Goal: Task Accomplishment & Management: Use online tool/utility

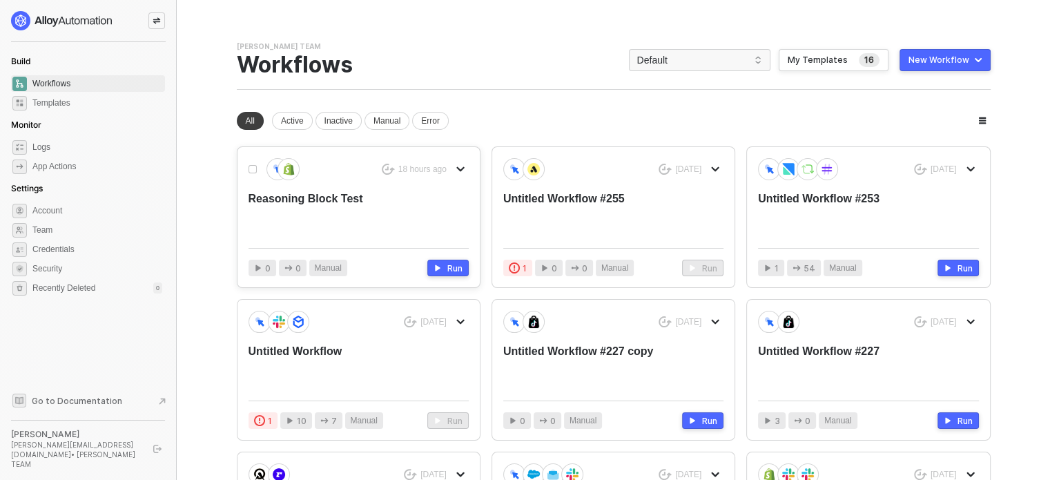
click at [374, 170] on div "18 hours ago" at bounding box center [358, 169] width 220 height 22
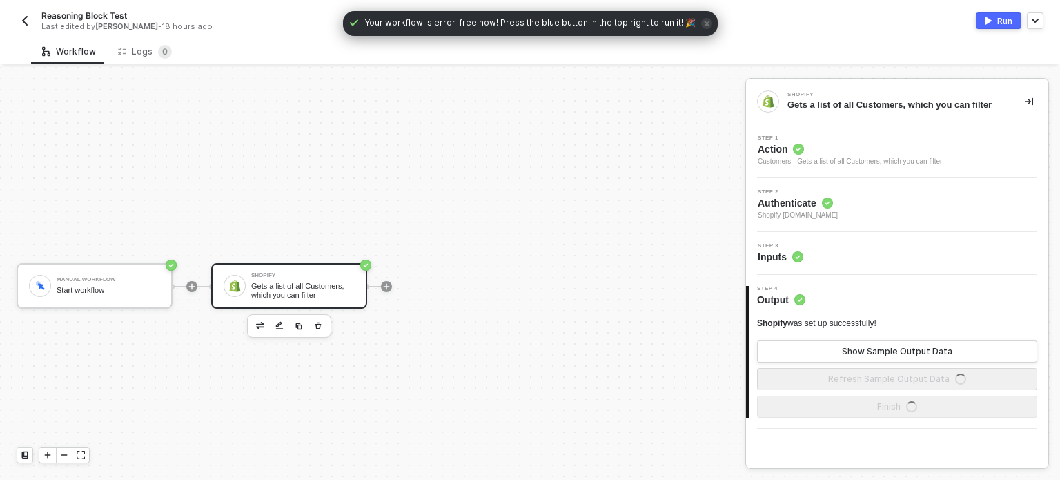
scroll to position [25, 0]
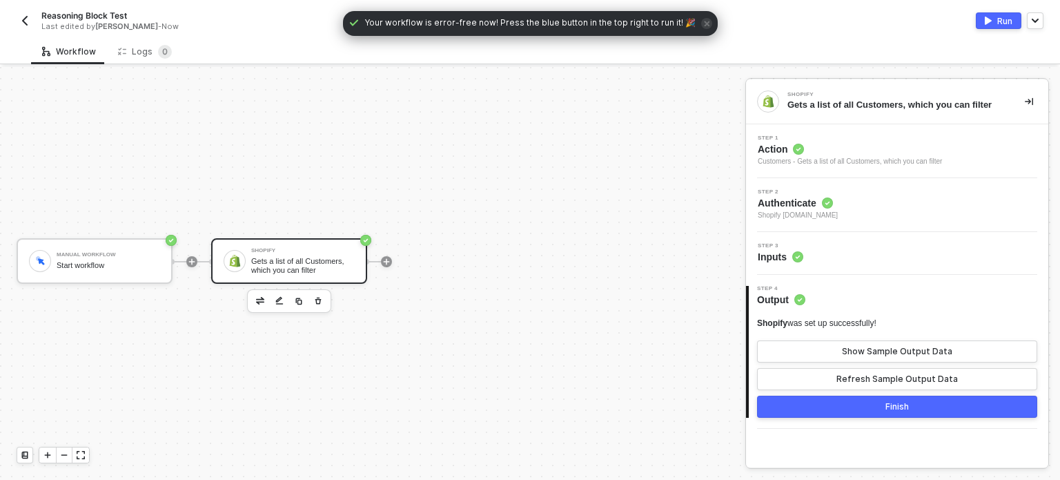
click at [393, 264] on div at bounding box center [387, 262] width 184 height 108
click at [386, 262] on icon "icon-play" at bounding box center [386, 261] width 8 height 8
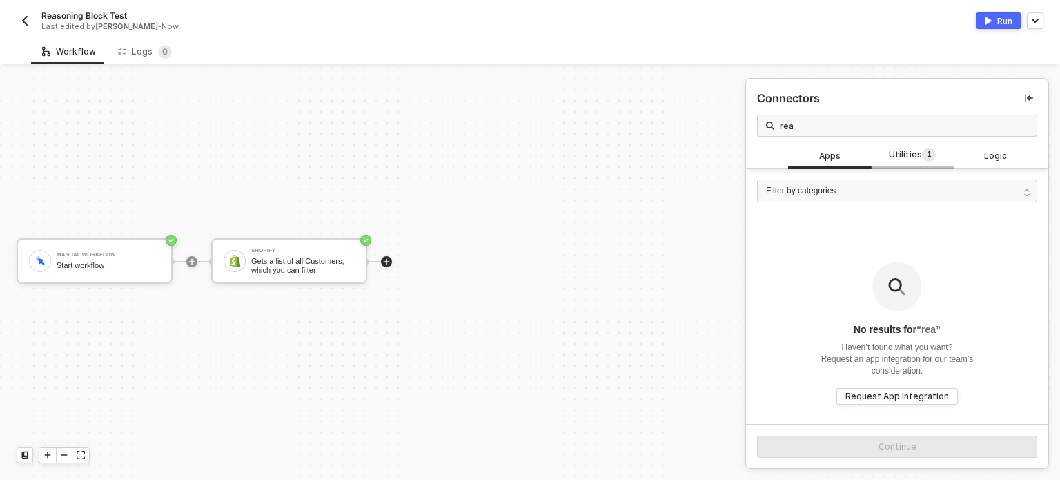
click at [906, 150] on span "Utilities 1" at bounding box center [912, 155] width 47 height 15
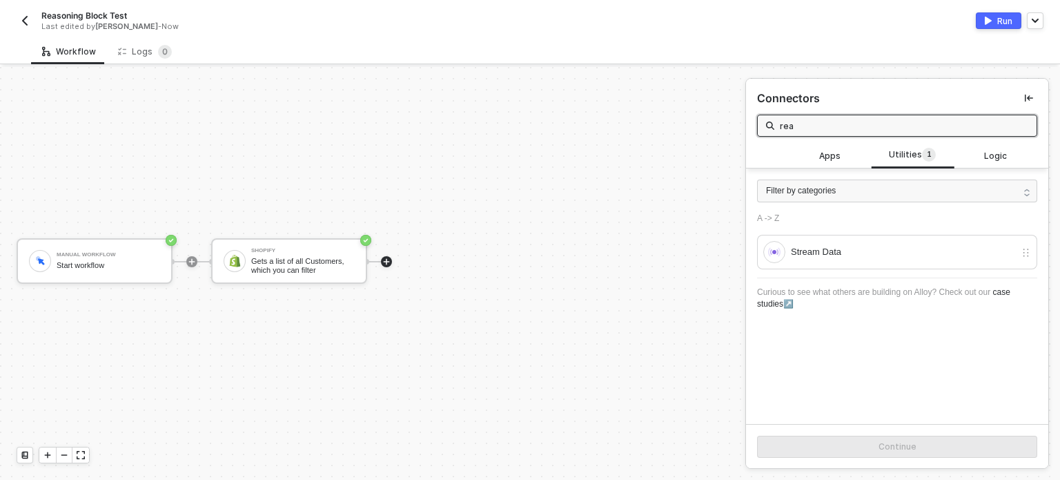
click at [827, 121] on input "rea" at bounding box center [904, 125] width 248 height 15
type input "age"
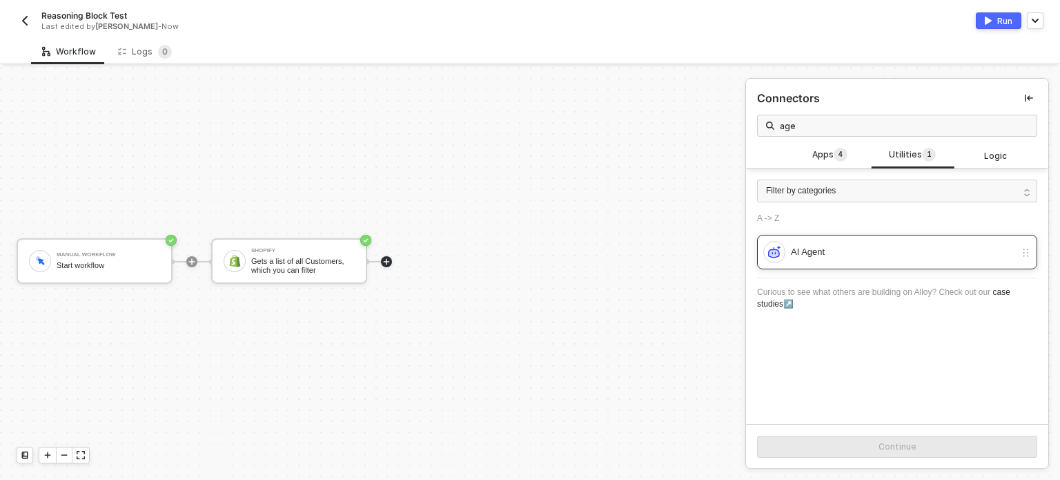
click at [791, 246] on div "AI Agent" at bounding box center [903, 251] width 224 height 15
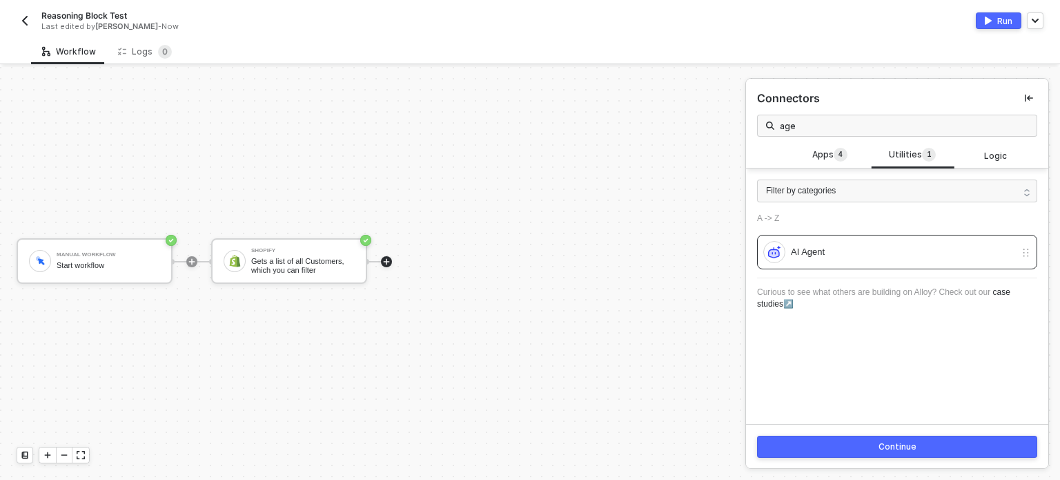
click at [860, 452] on button "Continue" at bounding box center [897, 447] width 280 height 22
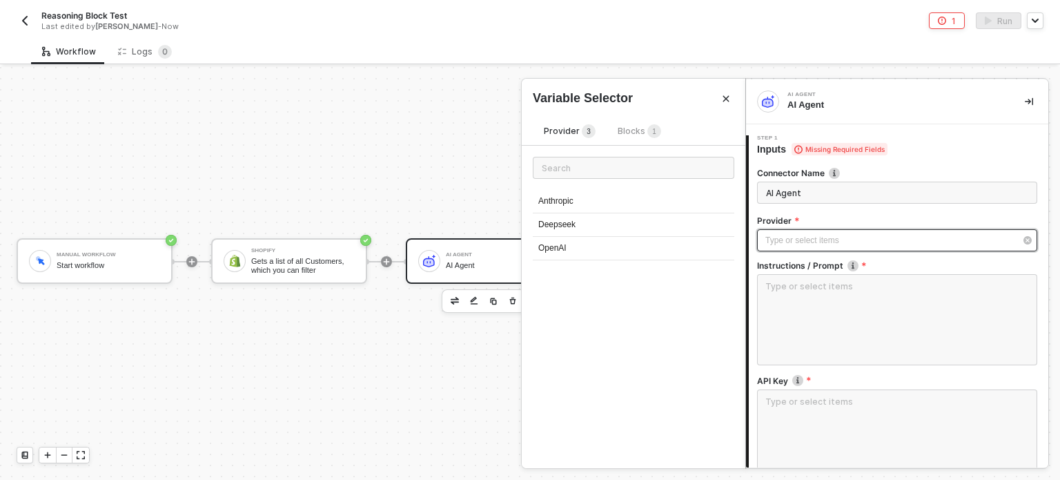
click at [806, 245] on div "Type or select items ﻿" at bounding box center [890, 240] width 250 height 13
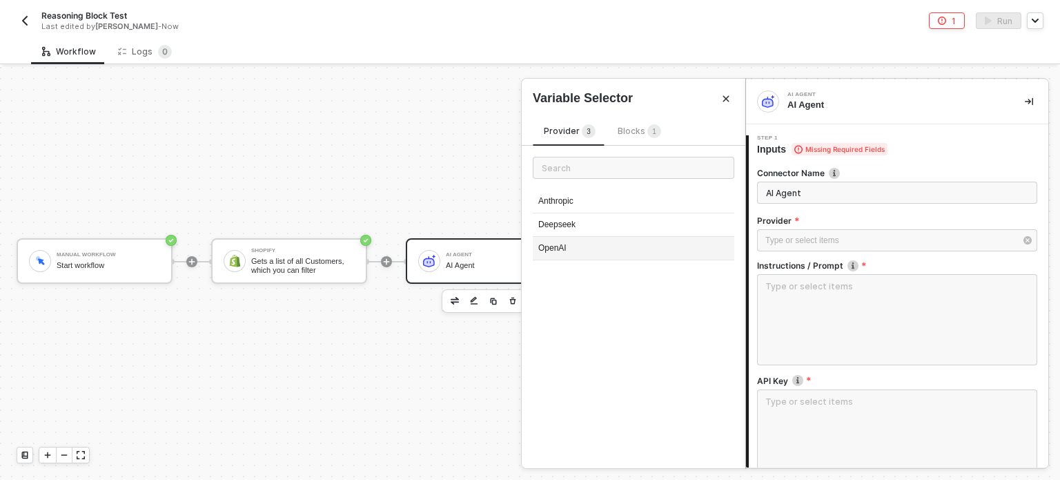
click at [564, 253] on div "OpenAI" at bounding box center [634, 248] width 202 height 23
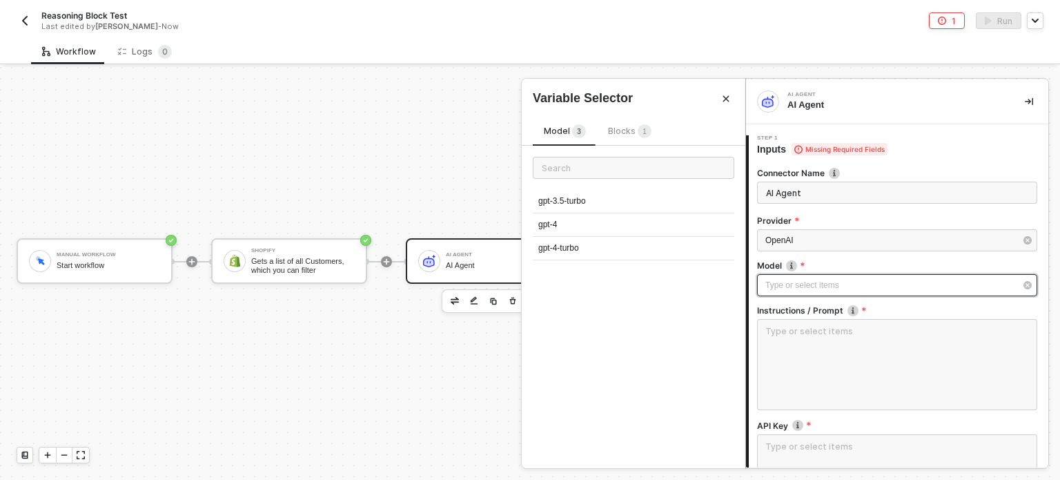
click at [826, 285] on div "Type or select items ﻿" at bounding box center [890, 285] width 250 height 13
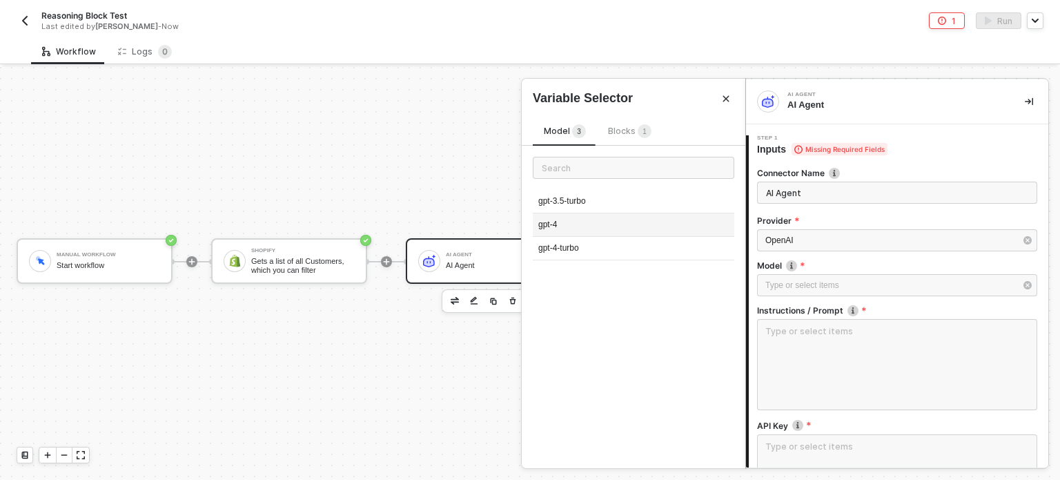
click at [567, 226] on div "gpt-4" at bounding box center [634, 224] width 202 height 23
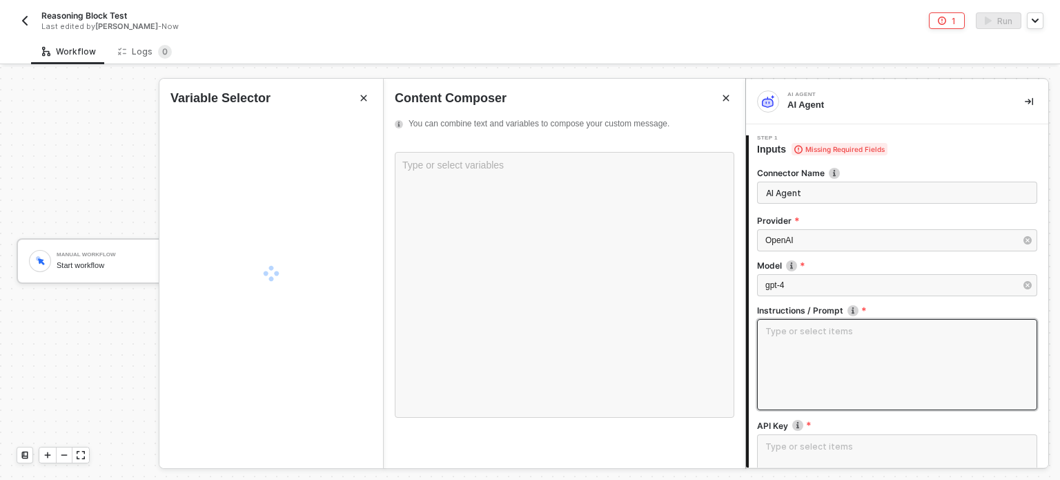
click at [892, 347] on textarea at bounding box center [897, 364] width 280 height 91
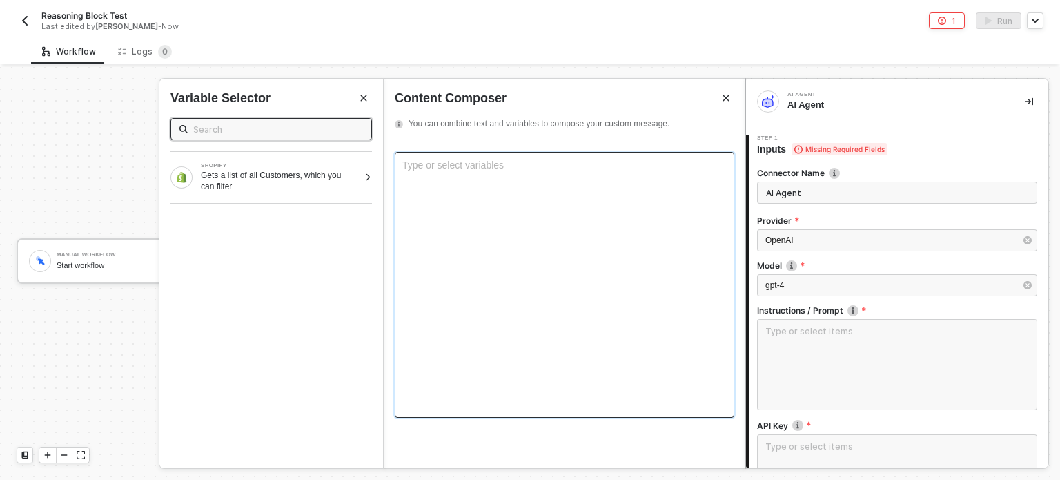
click at [546, 225] on div "Type or select variables ﻿" at bounding box center [565, 285] width 340 height 266
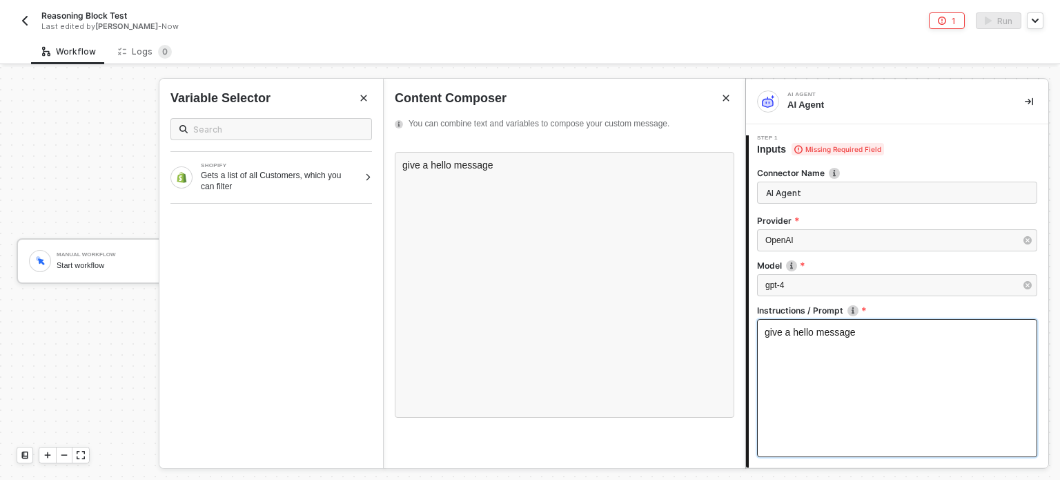
click at [835, 382] on div "give a hello message" at bounding box center [897, 388] width 280 height 138
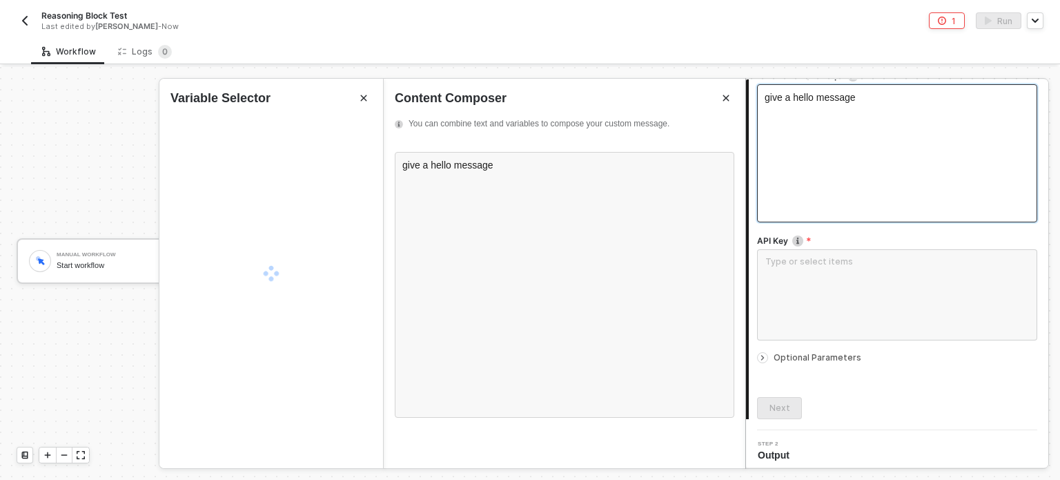
scroll to position [239, 0]
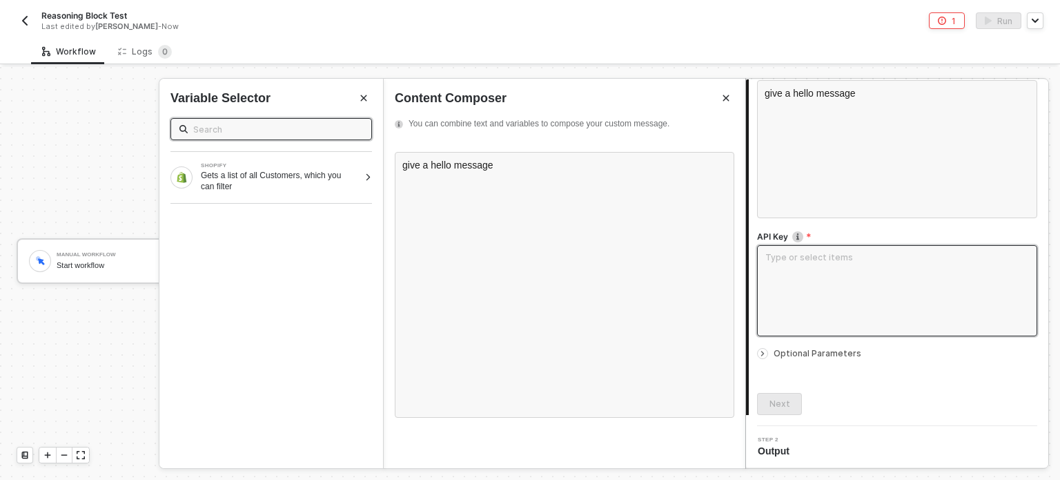
click at [790, 288] on textarea at bounding box center [897, 290] width 280 height 91
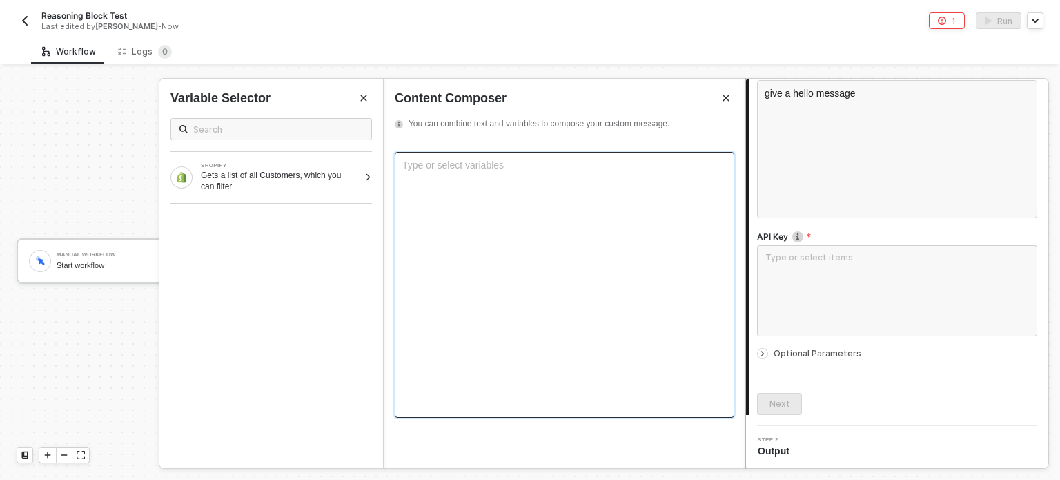
click at [536, 187] on div "Type or select variables ﻿" at bounding box center [565, 285] width 340 height 266
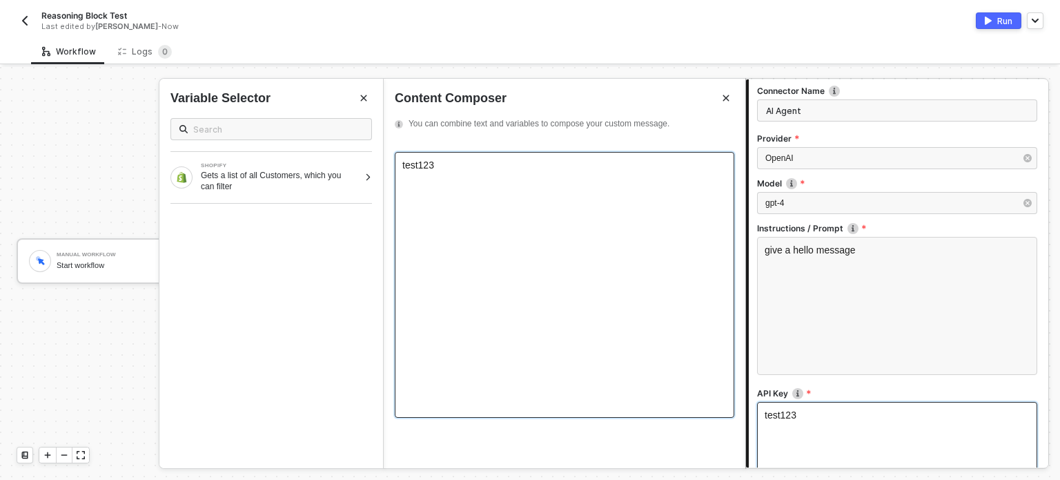
scroll to position [289, 0]
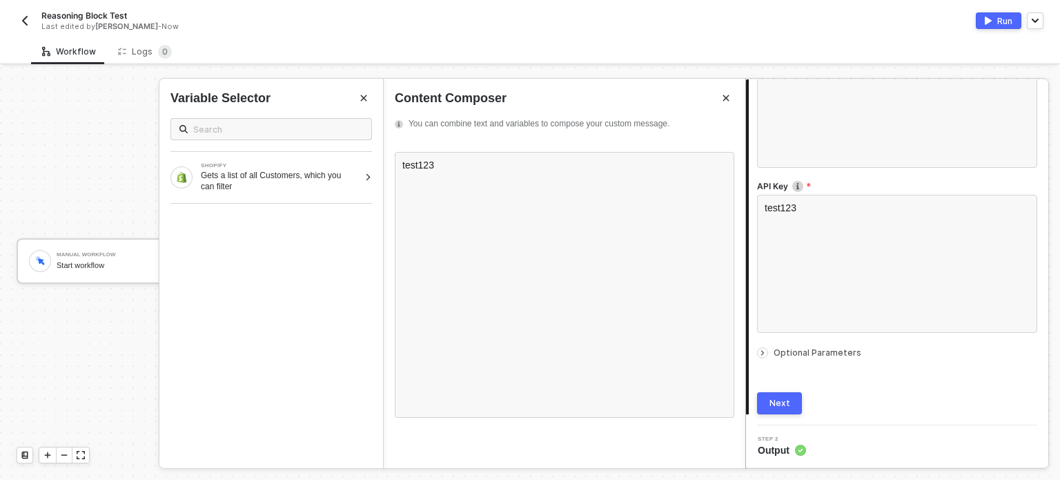
click at [799, 351] on span "Optional Parameters" at bounding box center [818, 352] width 88 height 10
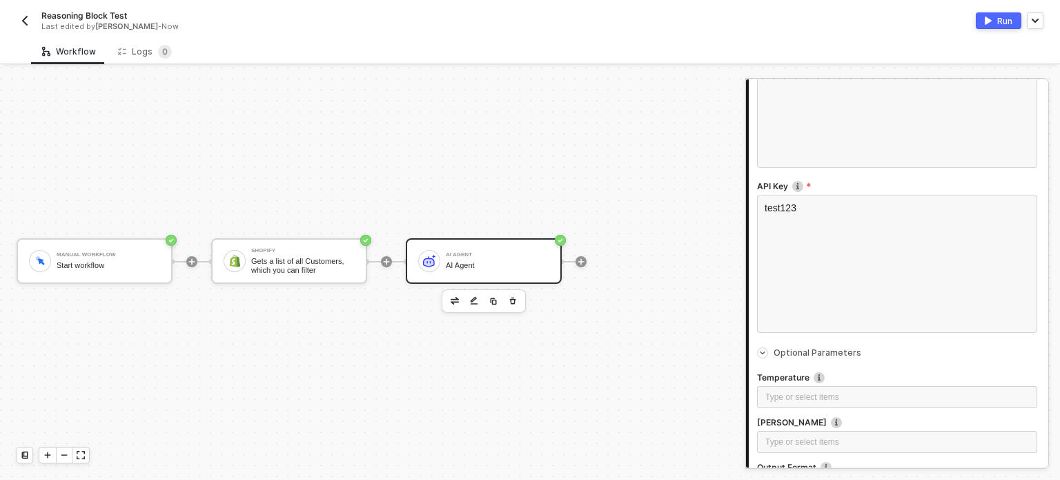
scroll to position [434, 0]
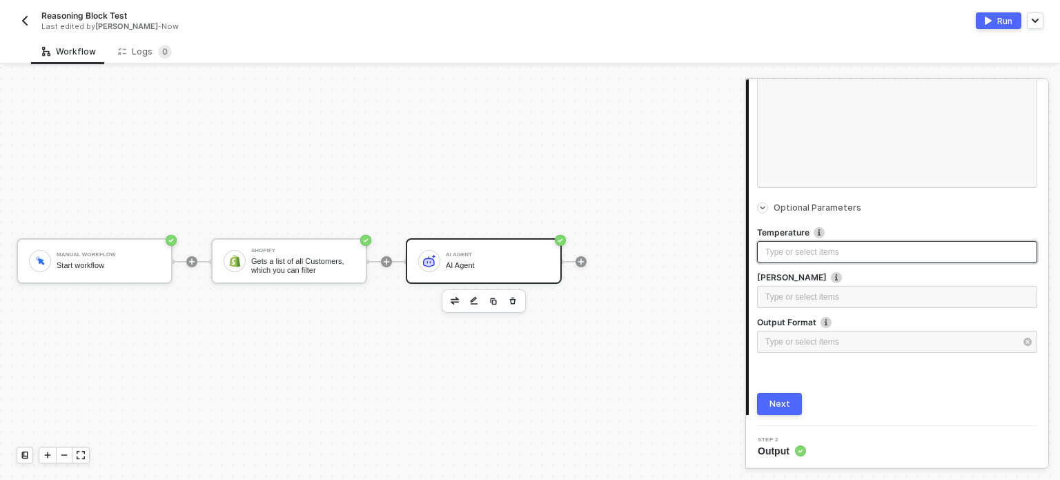
click at [792, 248] on div "Type or select items ﻿" at bounding box center [897, 252] width 264 height 13
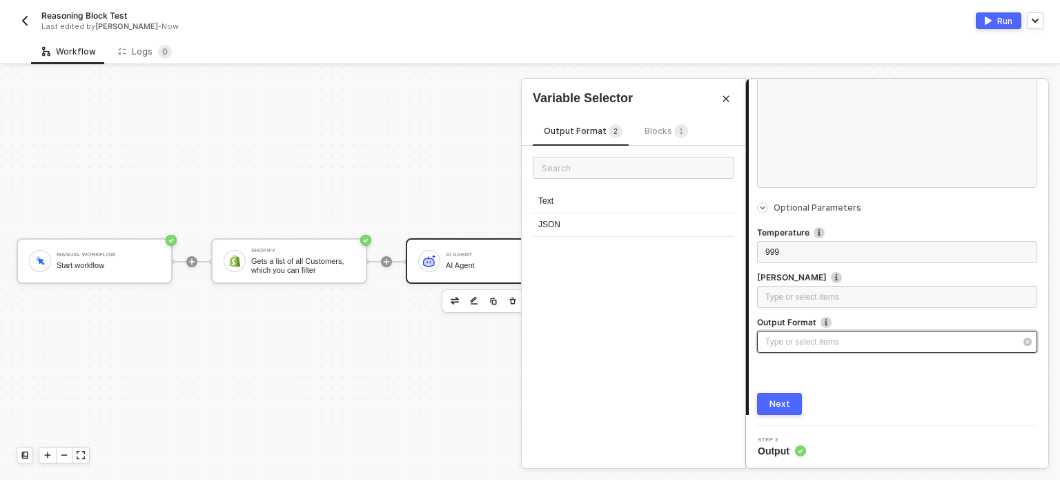
click at [806, 347] on div "Type or select items ﻿" at bounding box center [897, 342] width 280 height 22
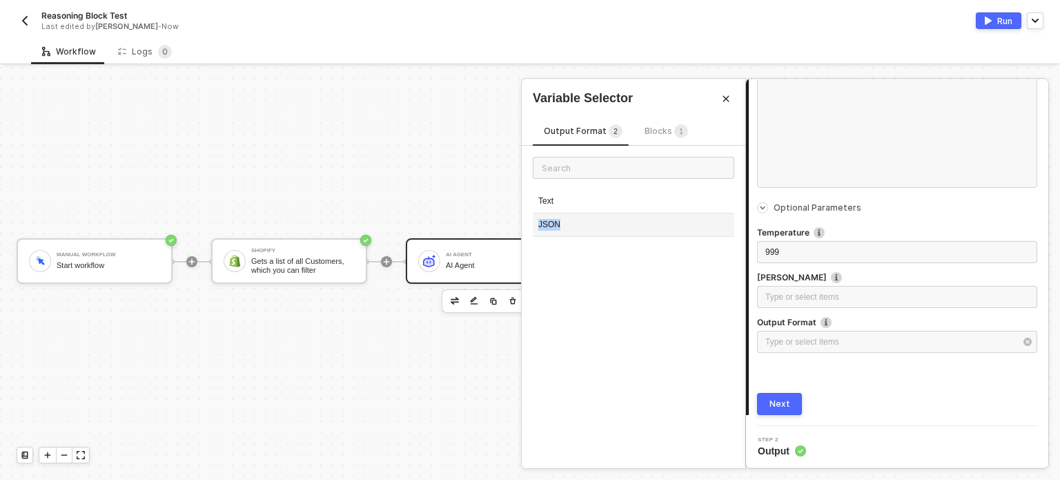
drag, startPoint x: 629, startPoint y: 211, endPoint x: 623, endPoint y: 222, distance: 12.3
click at [623, 222] on div "Text JSON" at bounding box center [634, 219] width 202 height 58
click at [627, 203] on div "Text" at bounding box center [634, 201] width 202 height 23
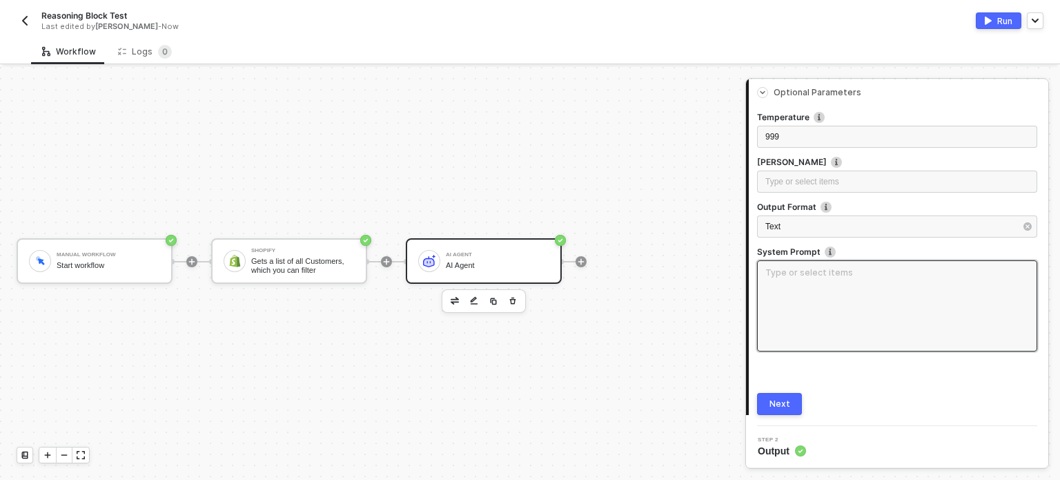
click at [830, 293] on textarea at bounding box center [897, 305] width 280 height 91
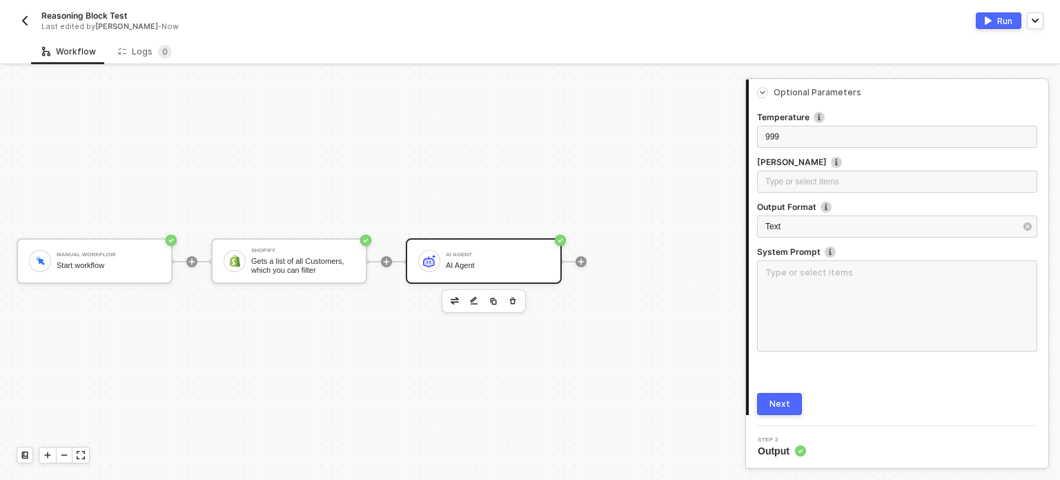
click at [783, 401] on div "Next" at bounding box center [780, 403] width 21 height 11
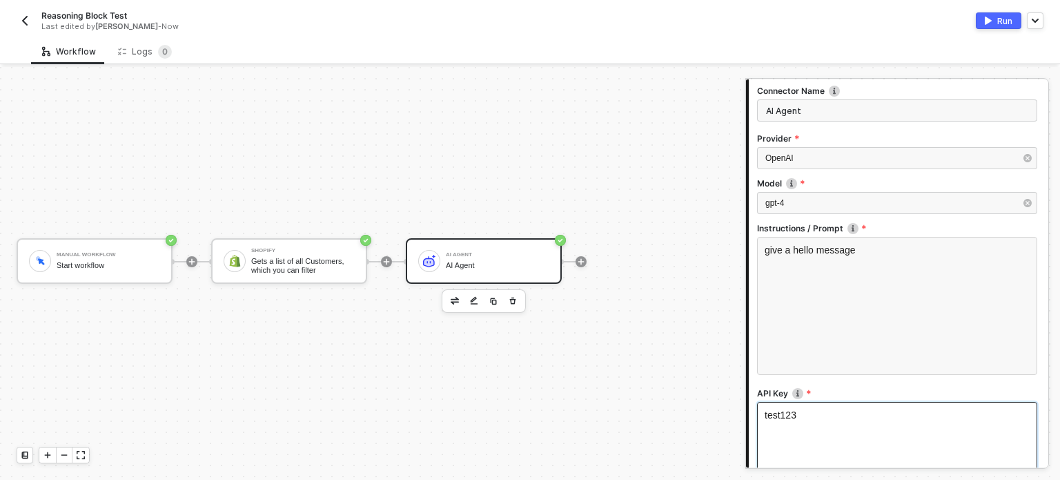
scroll to position [0, 0]
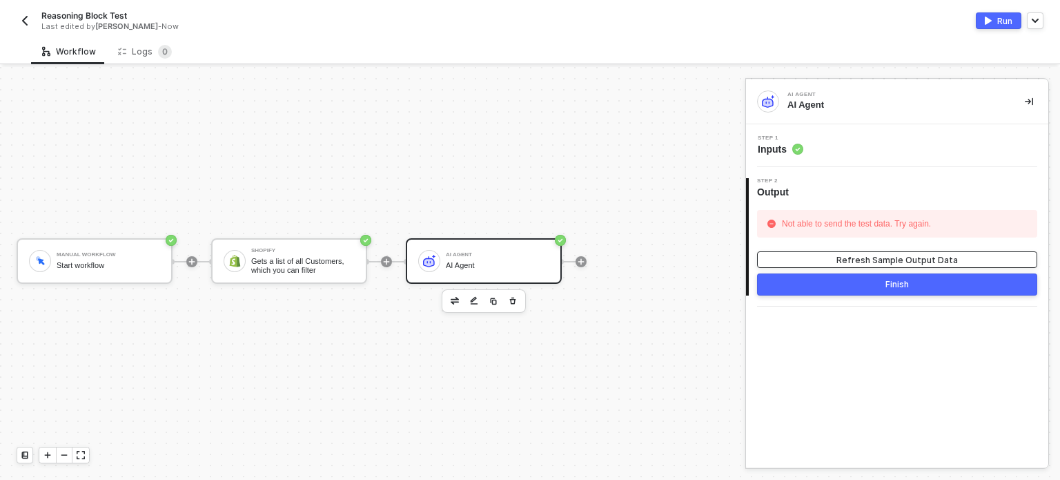
click at [955, 251] on button "Refresh Sample Output Data" at bounding box center [897, 259] width 280 height 17
click at [997, 12] on button "Run" at bounding box center [999, 20] width 46 height 17
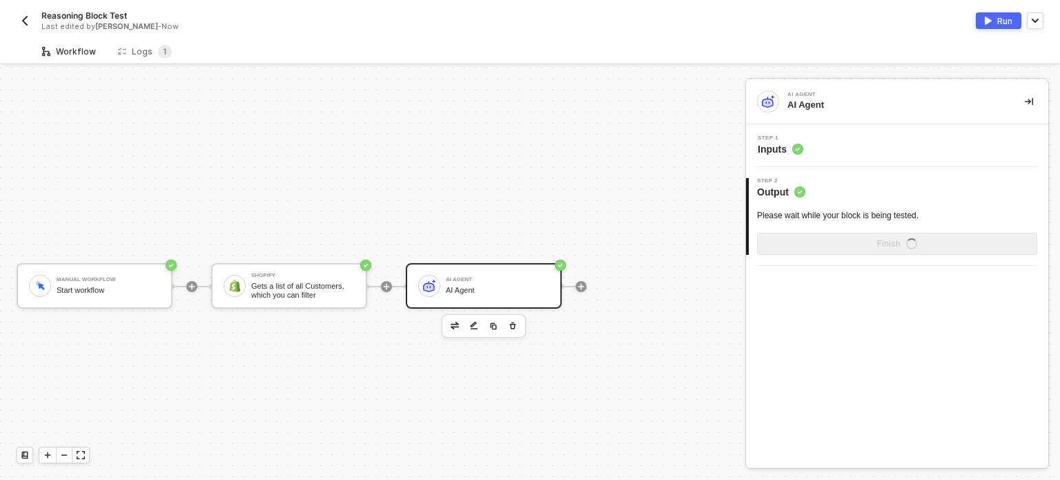
scroll to position [25, 0]
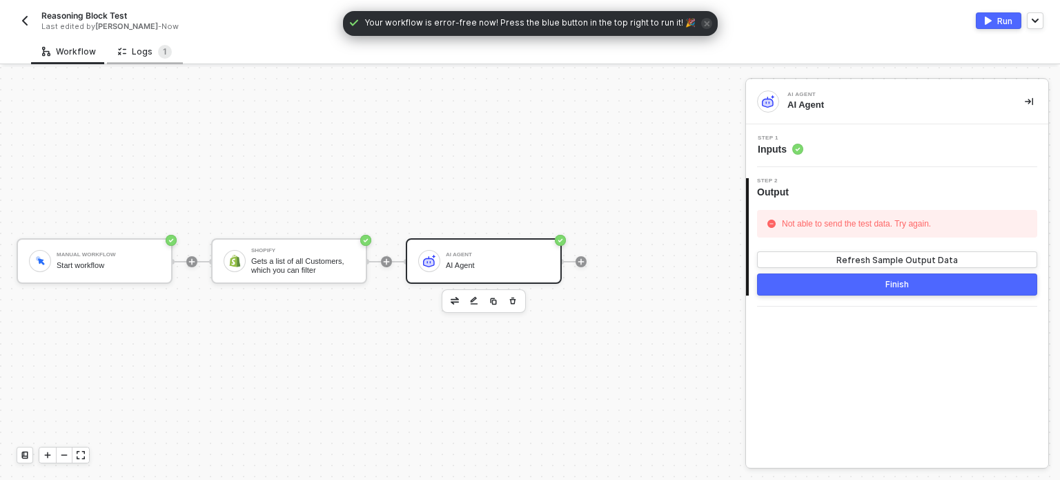
click at [146, 47] on div "Logs 1" at bounding box center [145, 52] width 54 height 14
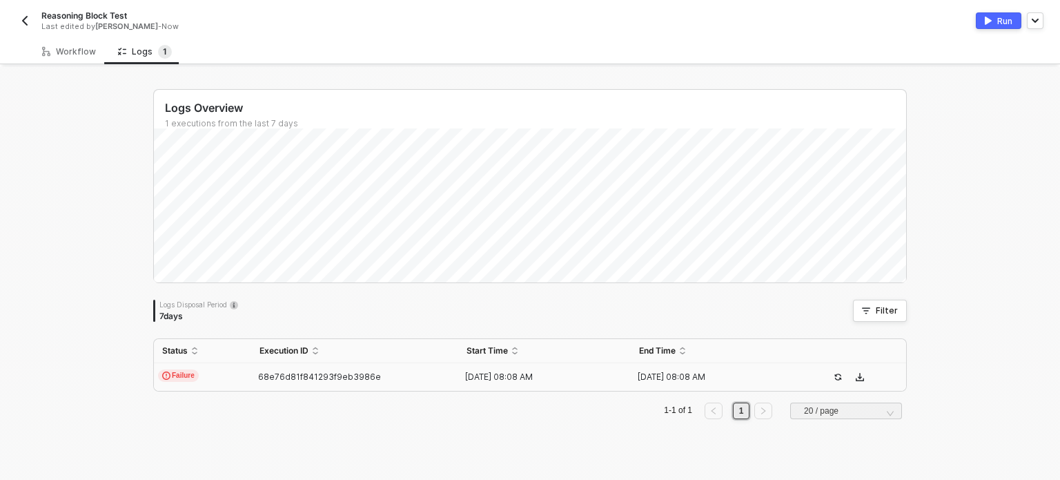
click at [295, 375] on span "68e76d81f841293f9eb3986e" at bounding box center [319, 376] width 123 height 10
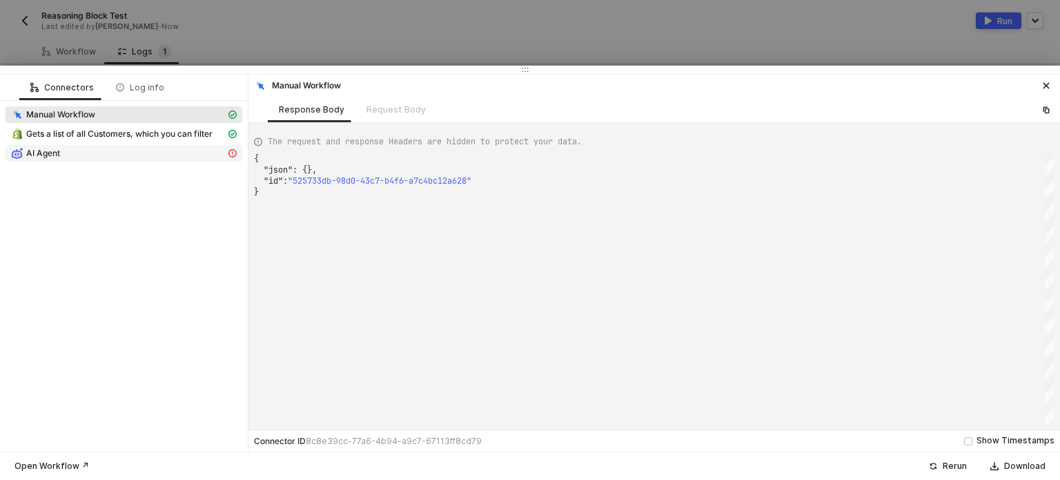
click at [81, 150] on div "AI Agent" at bounding box center [118, 153] width 215 height 12
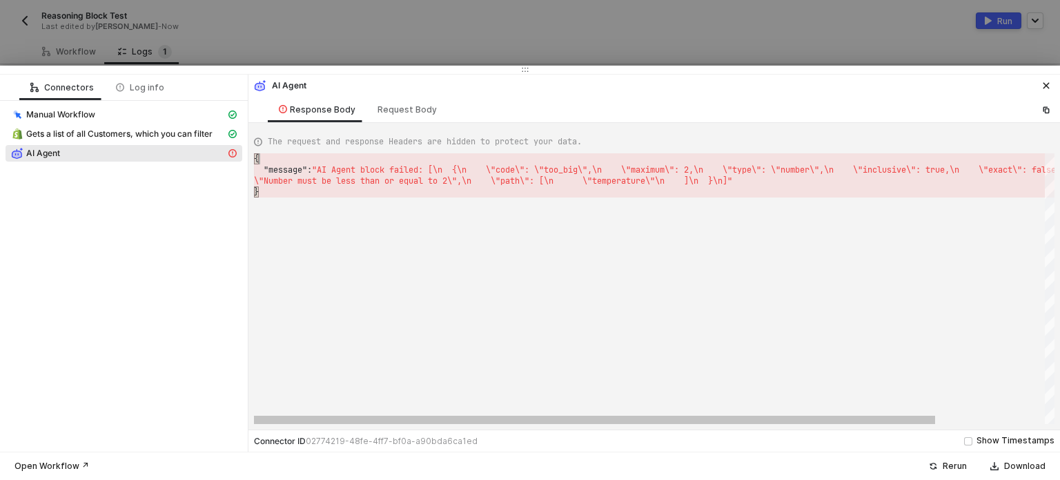
scroll to position [0, 3]
drag, startPoint x: 569, startPoint y: 157, endPoint x: 823, endPoint y: 172, distance: 254.5
click at [859, 172] on div "{ · · "message" : · "AI · Agent · block · failed: · [\n · · {\n · · · · \"code\…" at bounding box center [678, 288] width 848 height 271
click at [498, 195] on div "}" at bounding box center [678, 191] width 848 height 11
drag, startPoint x: 416, startPoint y: 168, endPoint x: 384, endPoint y: 193, distance: 40.3
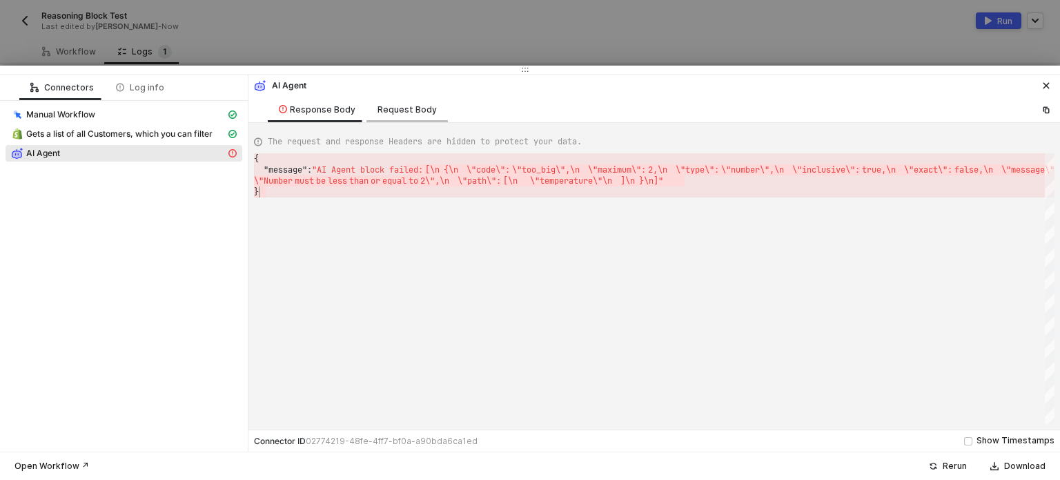
click at [384, 114] on div "Request Body" at bounding box center [407, 109] width 59 height 11
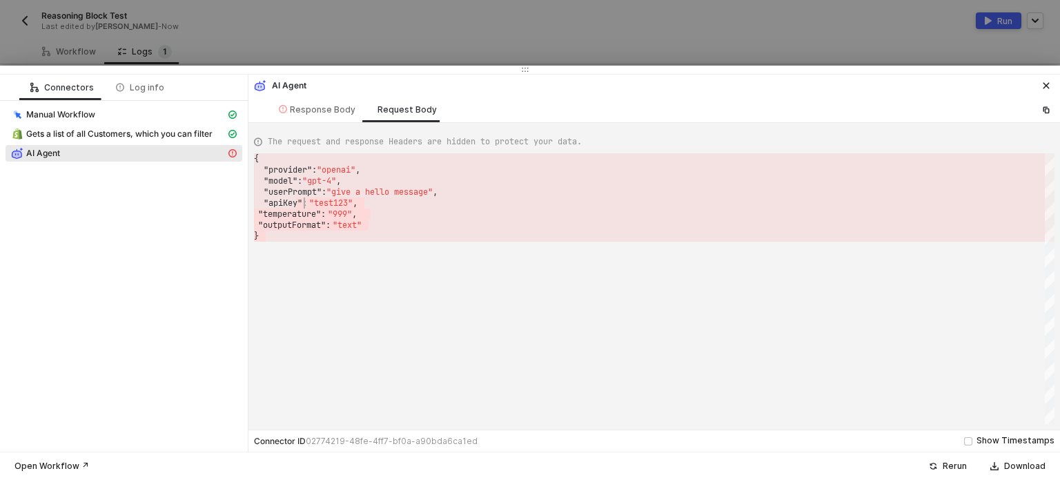
drag, startPoint x: 431, startPoint y: 238, endPoint x: 304, endPoint y: 197, distance: 133.6
click at [304, 134] on div "The request and response Headers are hidden to protect your data." at bounding box center [654, 141] width 801 height 23
click at [315, 110] on div "Response Body" at bounding box center [317, 109] width 77 height 11
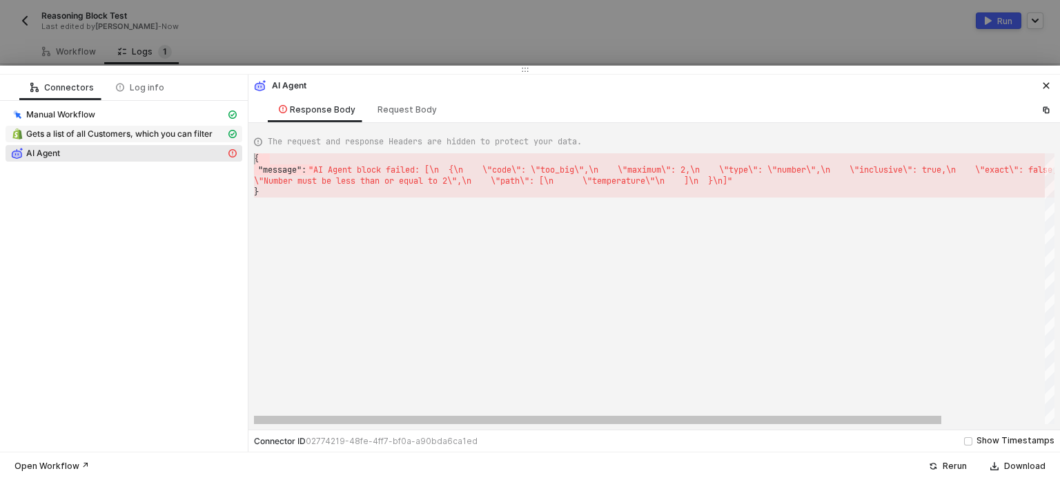
drag, startPoint x: 326, startPoint y: 164, endPoint x: 187, endPoint y: 128, distance: 143.5
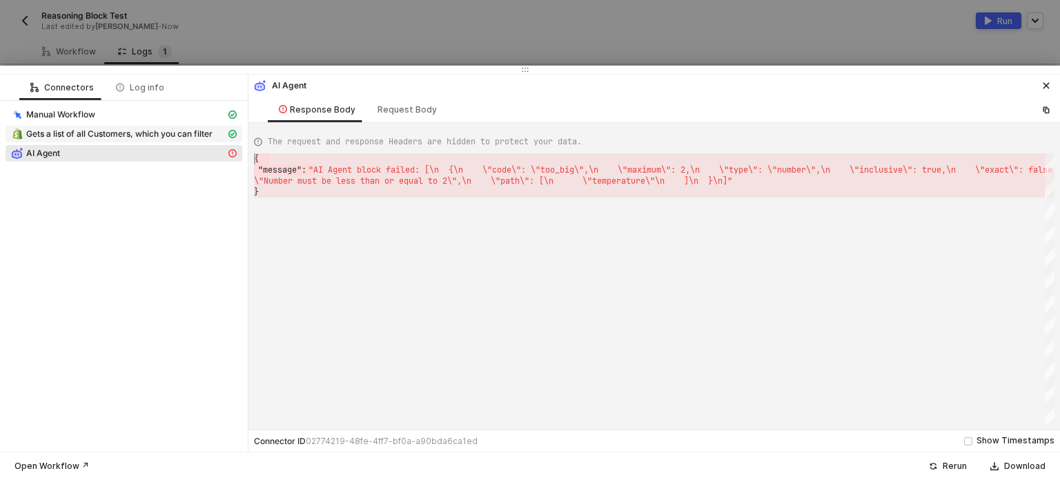
click at [102, 135] on span "Gets a list of all Customers, which you can filter" at bounding box center [119, 133] width 186 height 11
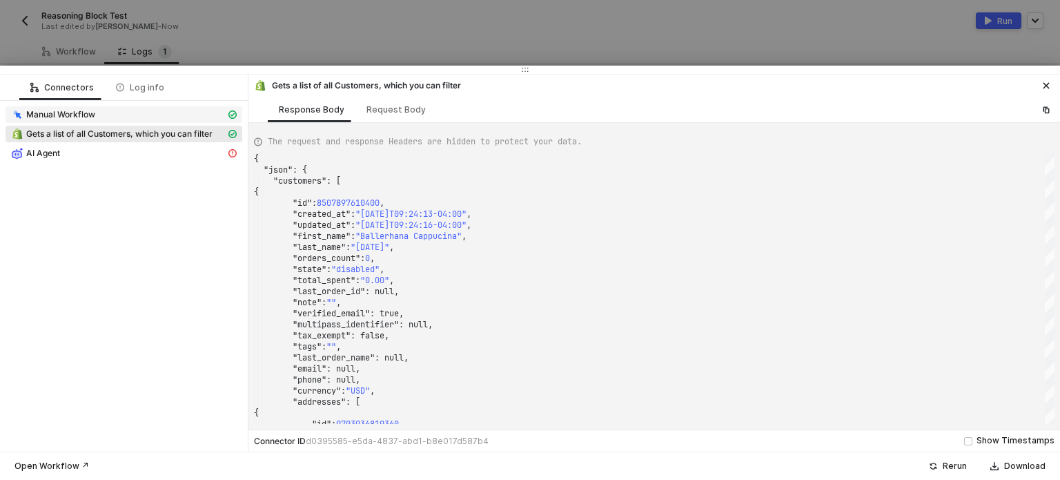
click at [100, 111] on div "Manual Workflow" at bounding box center [118, 114] width 215 height 12
type textarea "{ "json": {}, "id": "525733db-98d0-43c7-b4f6-a7c4bc12a628" }"
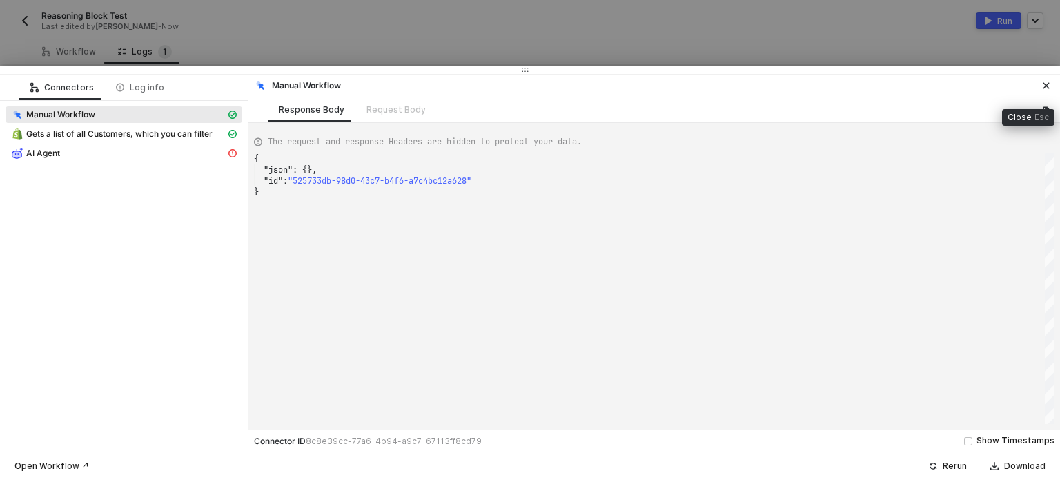
click at [1041, 78] on button "button" at bounding box center [1046, 85] width 17 height 17
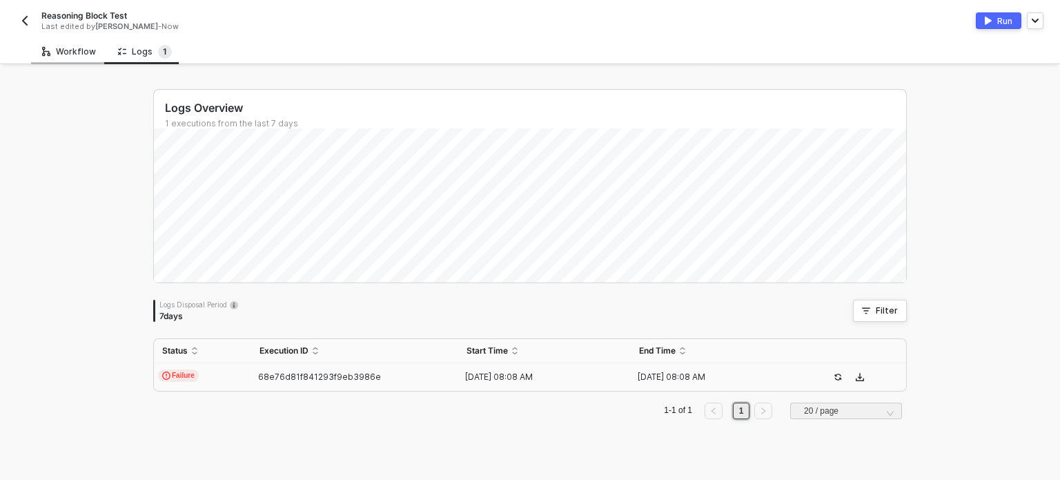
click at [51, 43] on div "Workflow" at bounding box center [69, 52] width 76 height 26
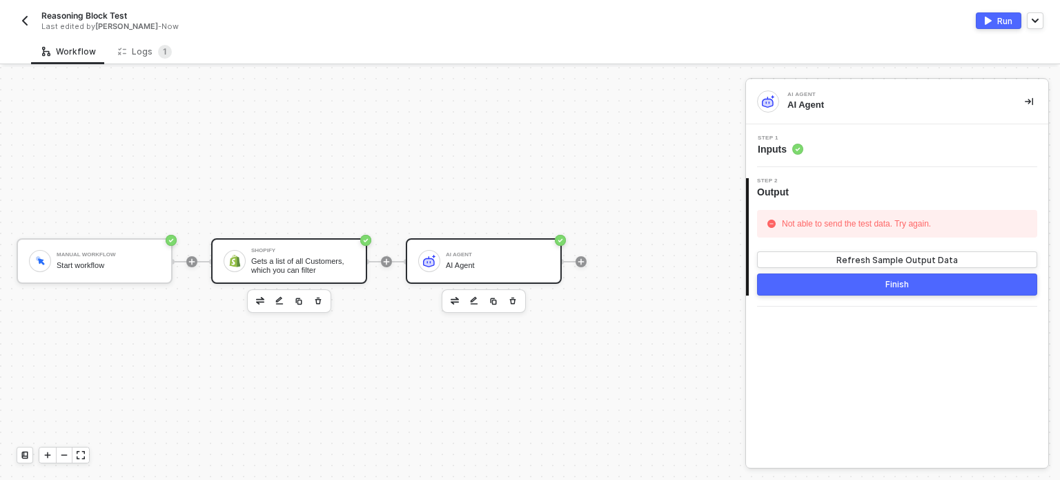
click at [328, 263] on div "Gets a list of all Customers, which you can filter" at bounding box center [303, 265] width 104 height 17
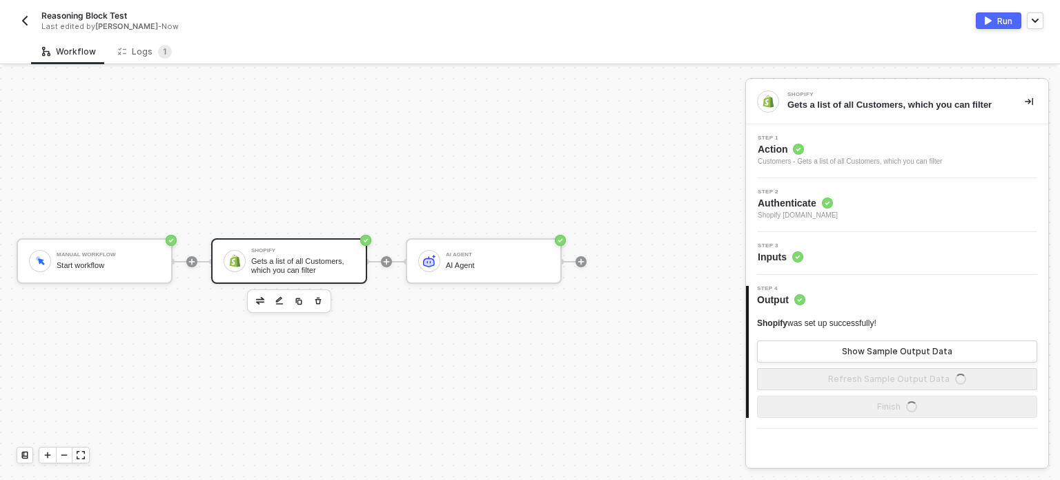
click at [798, 257] on circle at bounding box center [797, 256] width 11 height 11
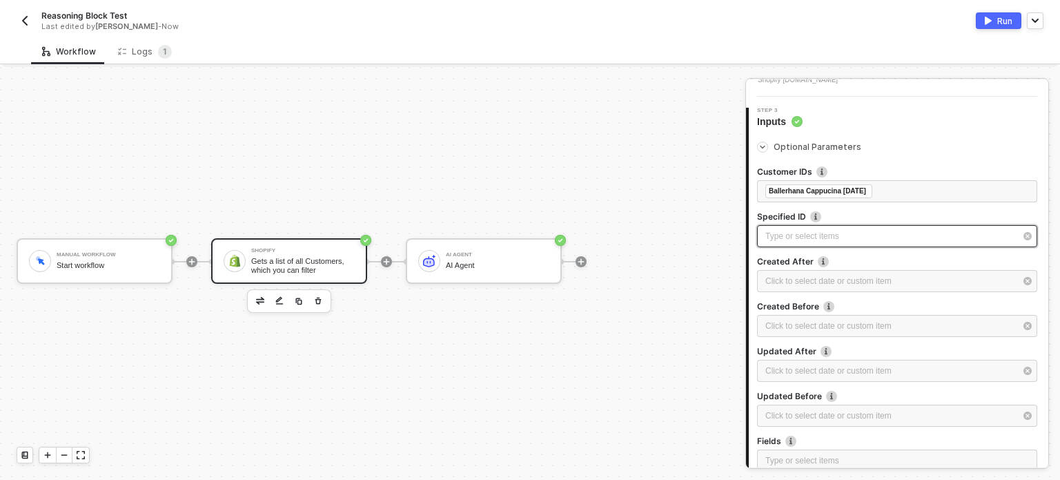
scroll to position [138, 0]
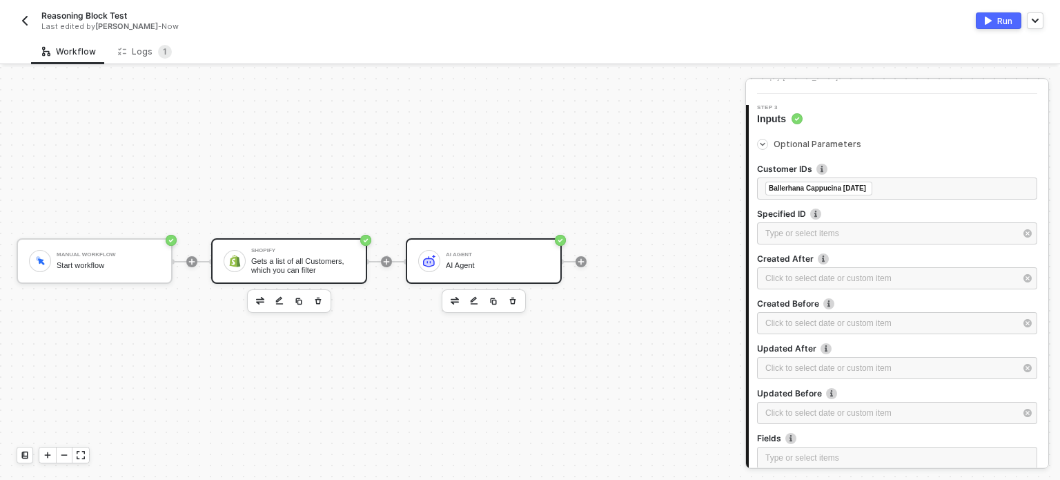
click at [536, 262] on div "AI Agent" at bounding box center [498, 265] width 104 height 9
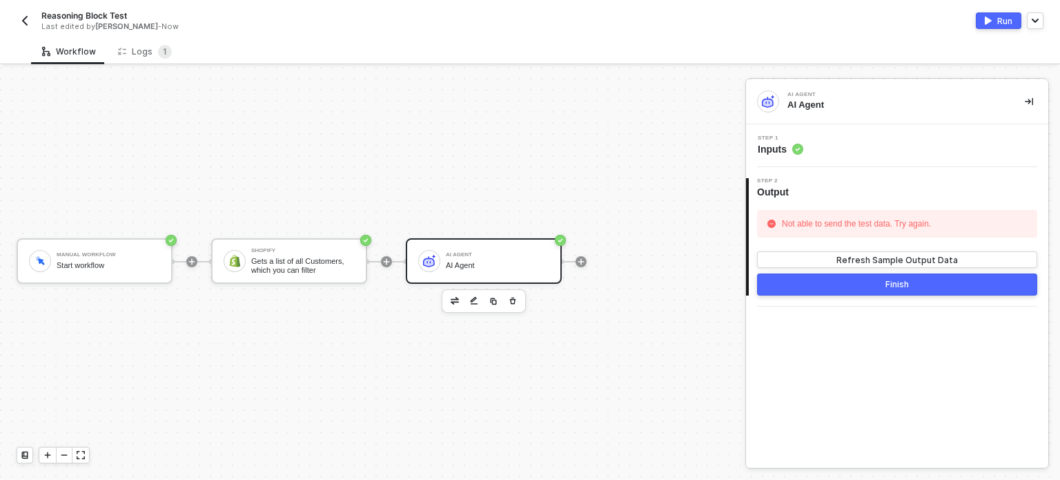
click at [778, 154] on span "Inputs" at bounding box center [781, 149] width 46 height 14
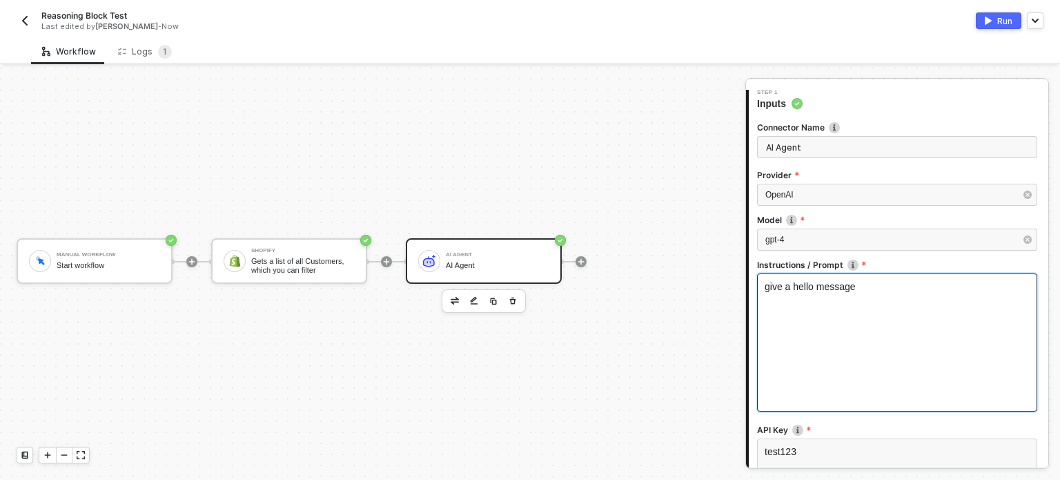
scroll to position [289, 0]
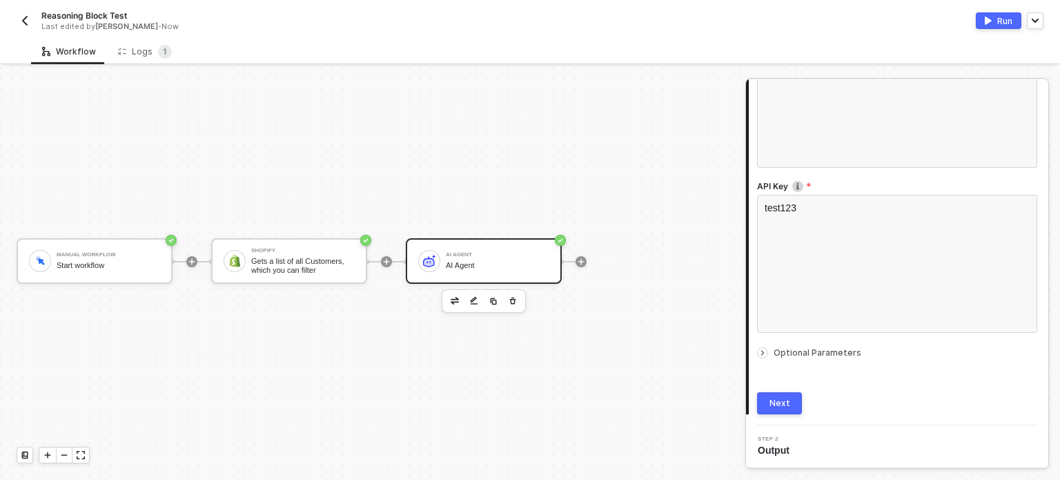
click at [814, 349] on span "Optional Parameters" at bounding box center [818, 352] width 88 height 10
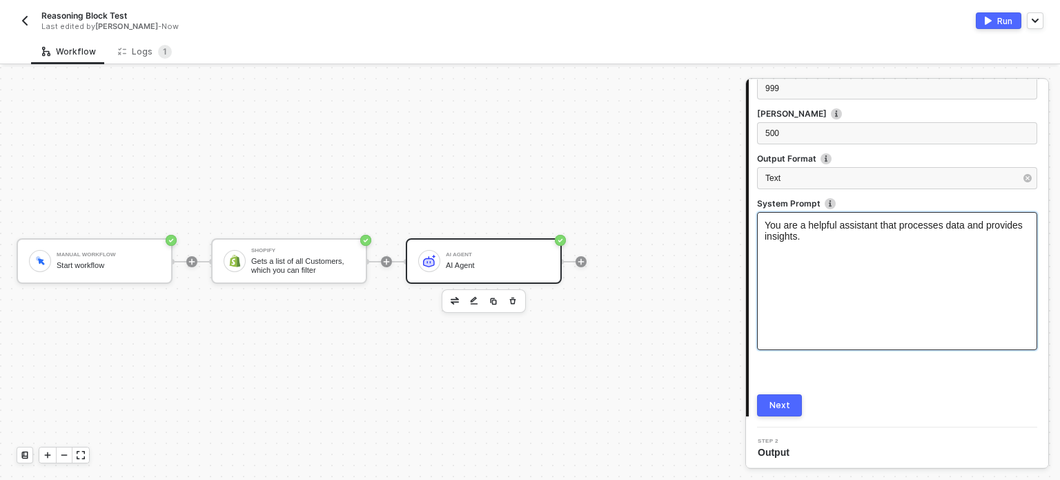
scroll to position [599, 0]
click at [917, 268] on div "You are a helpful assistant that processes data and provides insights." at bounding box center [897, 280] width 280 height 138
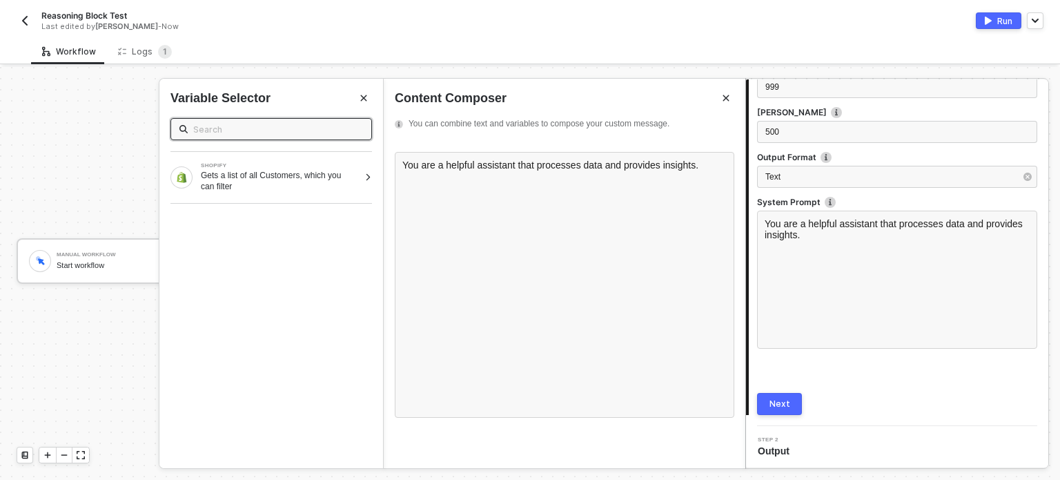
scroll to position [461, 0]
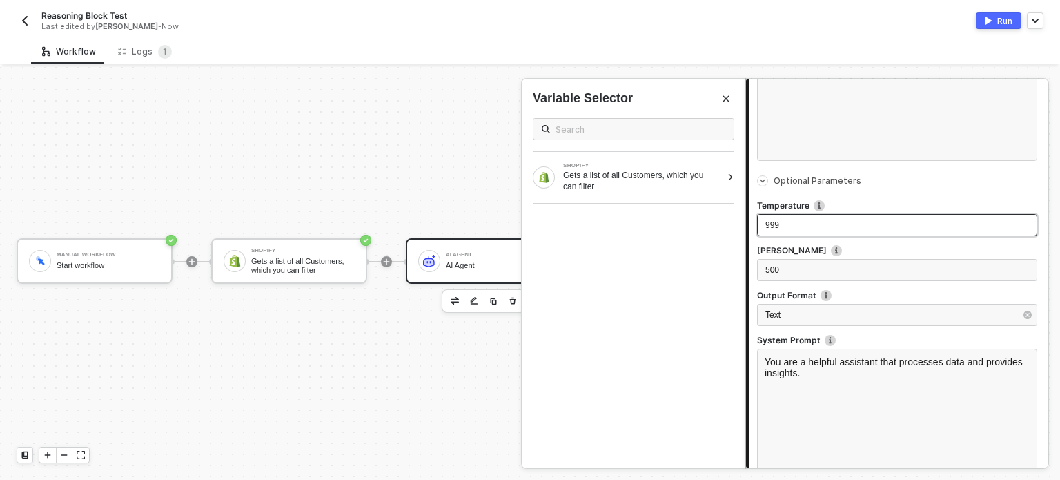
drag, startPoint x: 830, startPoint y: 217, endPoint x: 704, endPoint y: 206, distance: 126.0
click at [745, 206] on div "AI Agent AI Agent 1 Step 1 Inputs Connector Name AI Agent Provider OpenAI Model…" at bounding box center [902, 273] width 315 height 413
click at [768, 224] on span "999" at bounding box center [772, 225] width 14 height 10
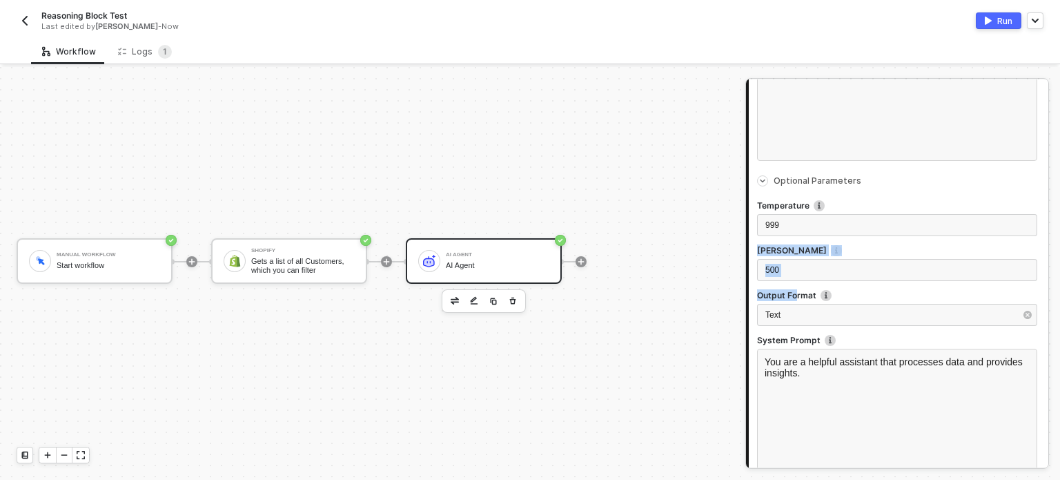
drag, startPoint x: 754, startPoint y: 265, endPoint x: 808, endPoint y: 290, distance: 59.9
click at [807, 289] on div "Connector Name AI Agent Provider OpenAI Model gpt-4 Instructions / Prompt give …" at bounding box center [899, 124] width 300 height 858
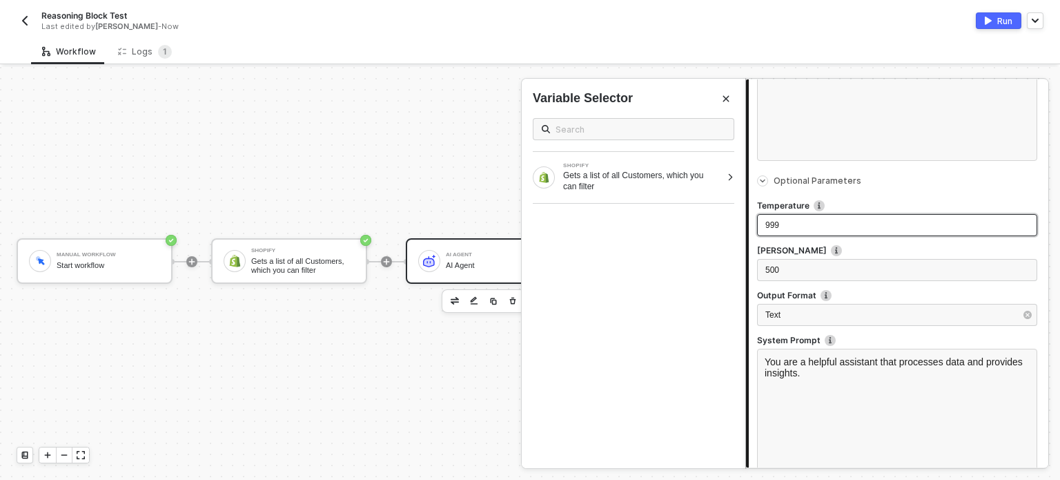
click at [797, 226] on div "999" at bounding box center [897, 225] width 264 height 13
click at [791, 226] on div "999" at bounding box center [897, 225] width 264 height 13
click at [791, 226] on div "9" at bounding box center [897, 225] width 264 height 13
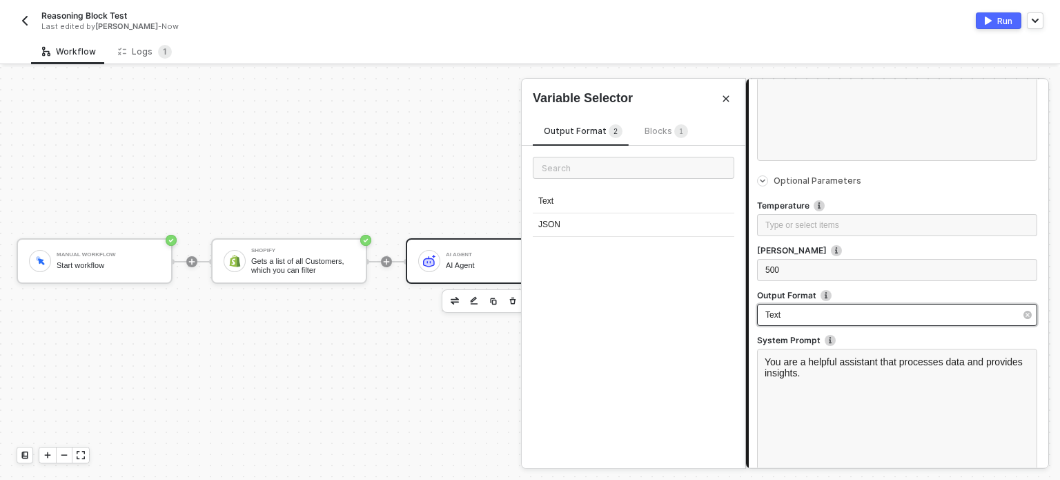
click at [802, 317] on div "Text" at bounding box center [890, 315] width 250 height 13
click at [588, 198] on div "Text" at bounding box center [634, 201] width 202 height 23
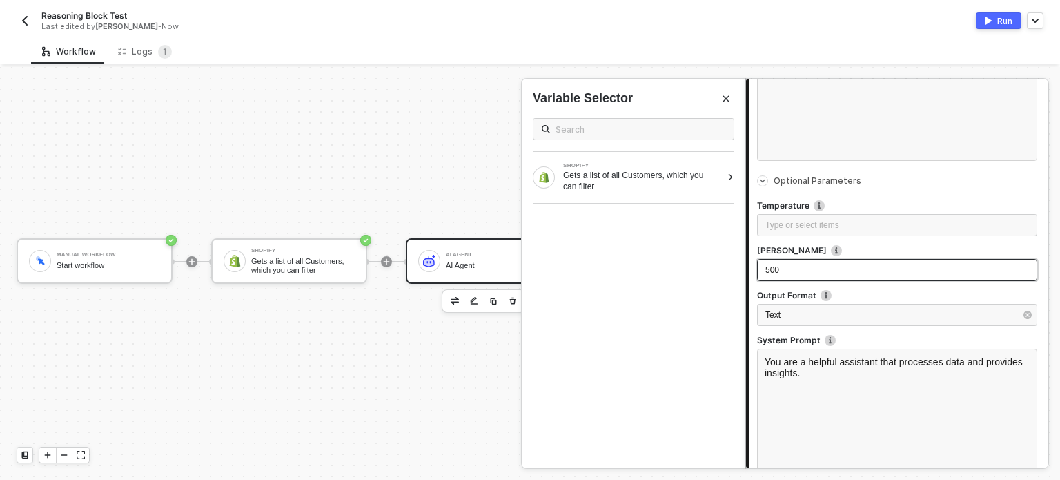
click at [838, 267] on div "500" at bounding box center [897, 270] width 264 height 13
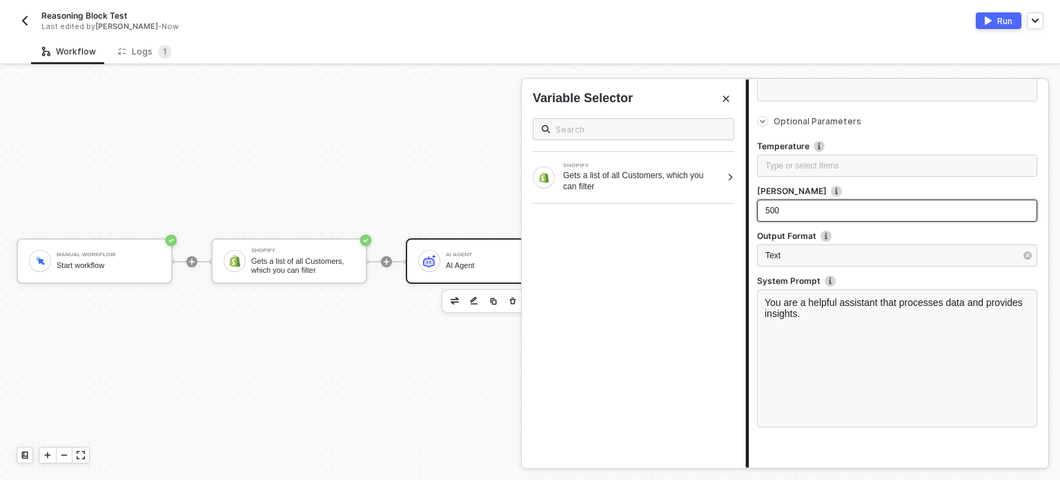
scroll to position [599, 0]
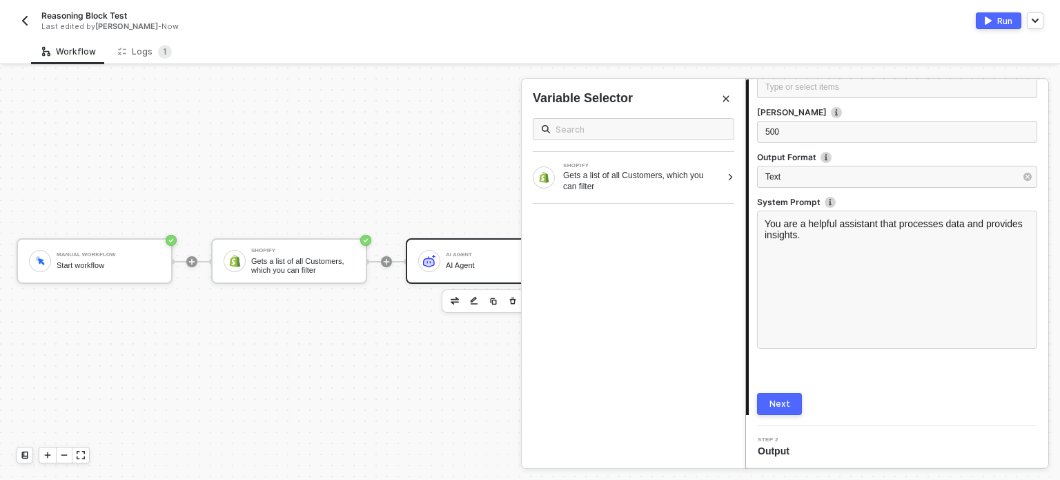
click at [784, 409] on button "Next" at bounding box center [779, 404] width 45 height 22
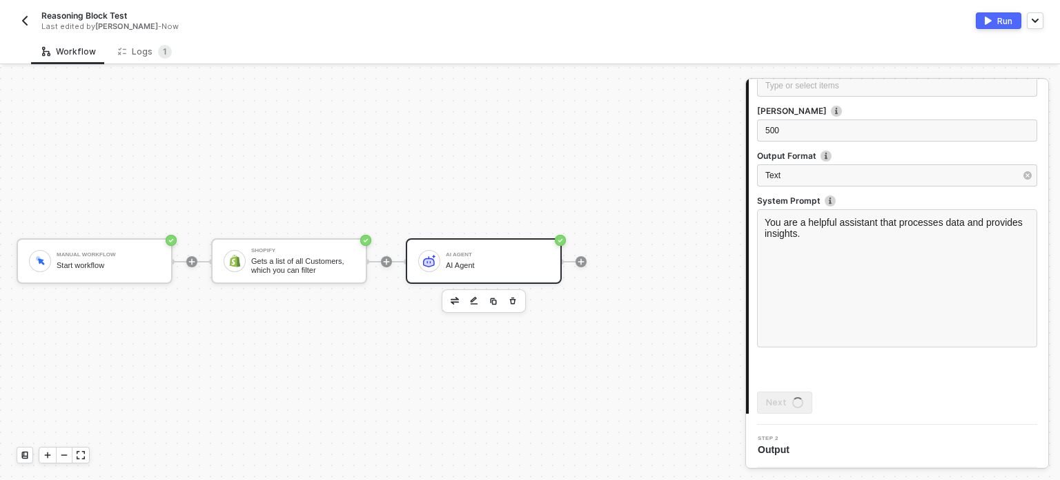
scroll to position [0, 0]
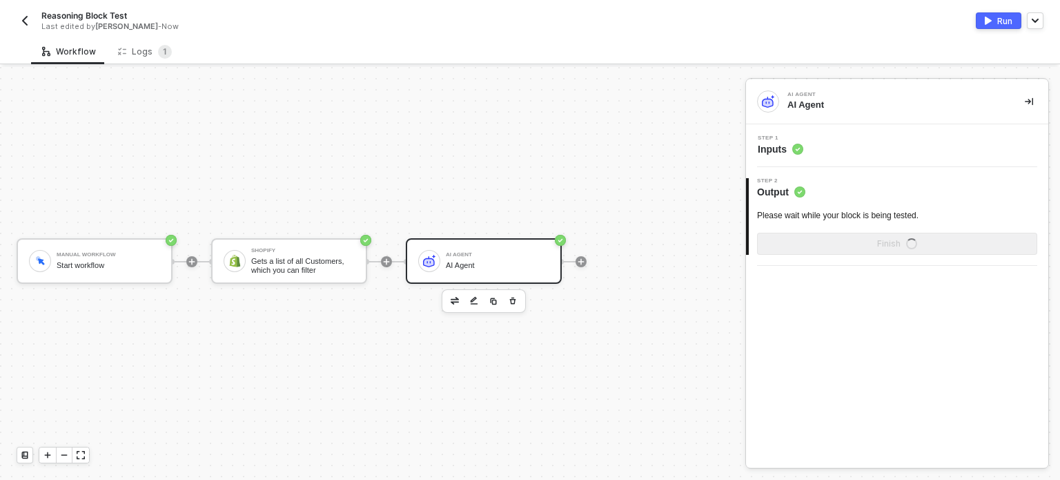
click at [1002, 20] on div "Run" at bounding box center [1004, 21] width 15 height 12
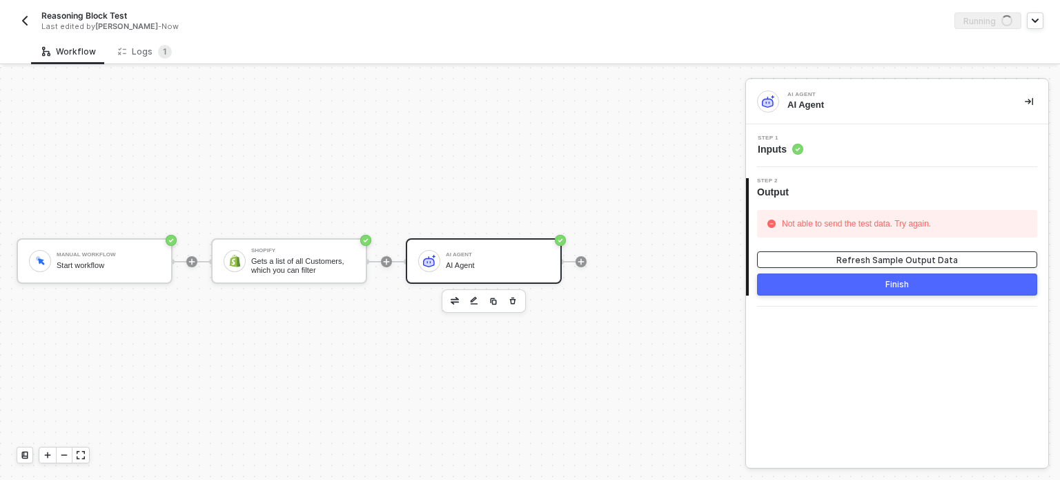
click at [902, 262] on div "Refresh Sample Output Data" at bounding box center [897, 260] width 121 height 12
click at [153, 55] on div "Logs 1" at bounding box center [145, 52] width 54 height 14
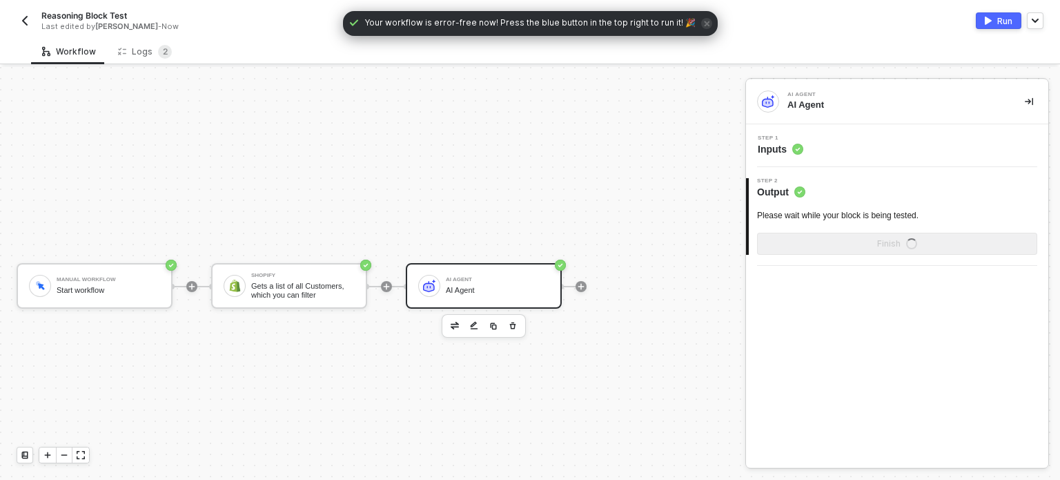
scroll to position [25, 0]
